Goal: Find specific page/section: Find specific page/section

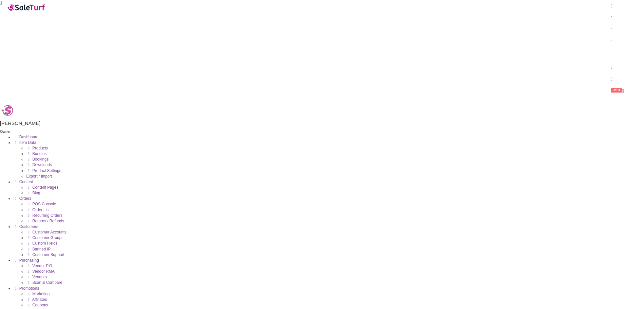
click at [48, 146] on span "Products" at bounding box center [39, 148] width 15 height 5
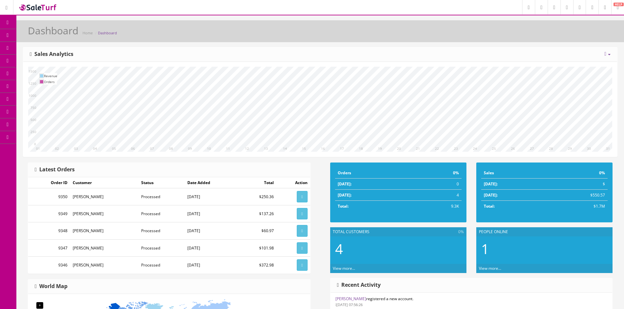
click at [46, 38] on link "Products" at bounding box center [50, 35] width 69 height 13
